Goal: Find specific page/section: Locate item on page

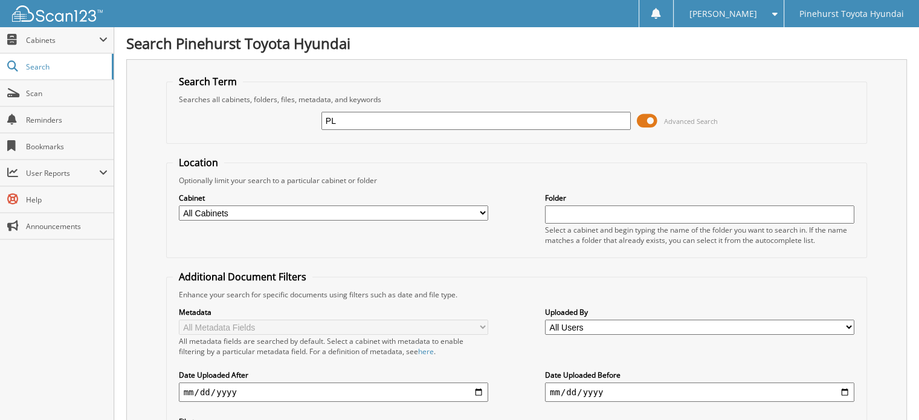
type input "P"
type input "T22760"
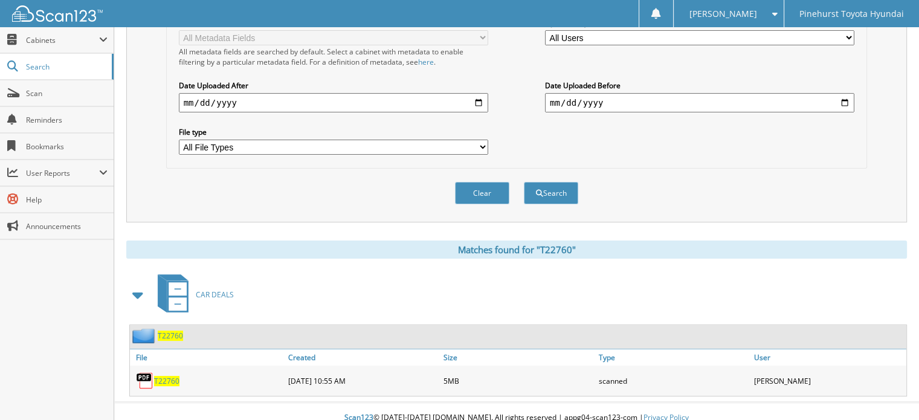
click at [248, 369] on div "T22760" at bounding box center [207, 381] width 155 height 24
click at [172, 376] on span "T22760" at bounding box center [166, 381] width 25 height 10
click at [45, 90] on span "Scan" at bounding box center [67, 93] width 82 height 10
